Goal: Information Seeking & Learning: Learn about a topic

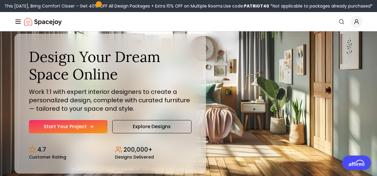
click at [80, 126] on link "Start Your Project" at bounding box center [68, 126] width 79 height 13
click at [356, 23] on icon "Global" at bounding box center [357, 22] width 6 height 6
click at [18, 21] on icon "Global" at bounding box center [17, 21] width 7 height 7
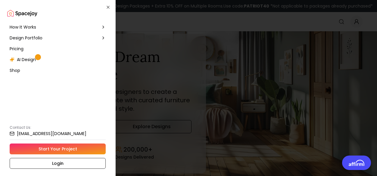
click at [20, 49] on span "Pricing" at bounding box center [17, 49] width 14 height 6
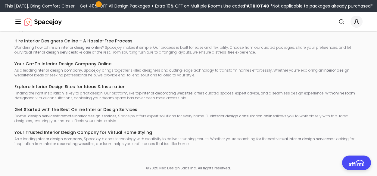
scroll to position [1160, 0]
click at [20, 24] on line "Global" at bounding box center [18, 24] width 5 height 0
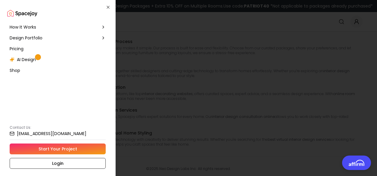
click at [310, 23] on div at bounding box center [188, 88] width 377 height 176
